Goal: Book appointment/travel/reservation

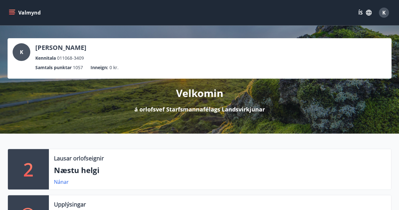
click at [14, 13] on icon "menu" at bounding box center [12, 12] width 7 height 1
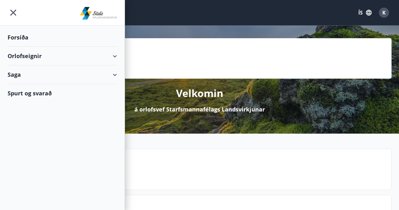
click at [32, 56] on div "Orlofseignir" at bounding box center [62, 56] width 109 height 19
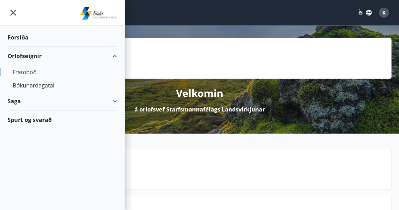
click at [27, 71] on div "Framboð" at bounding box center [62, 71] width 99 height 13
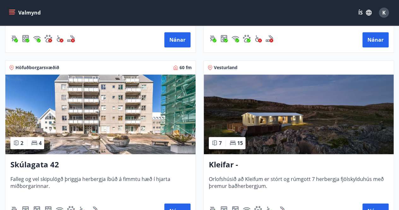
scroll to position [257, 0]
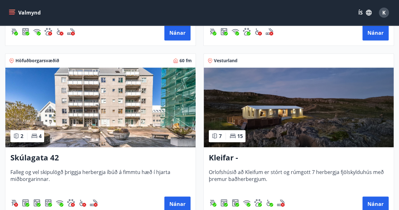
click at [153, 108] on img at bounding box center [100, 108] width 190 height 80
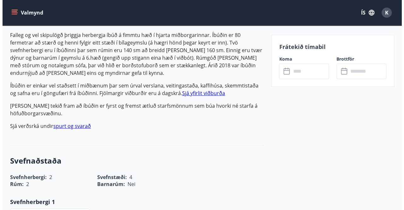
scroll to position [201, 0]
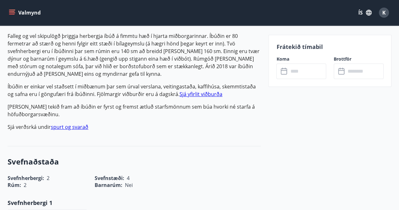
click at [302, 69] on input "text" at bounding box center [307, 70] width 38 height 15
